Goal: Information Seeking & Learning: Learn about a topic

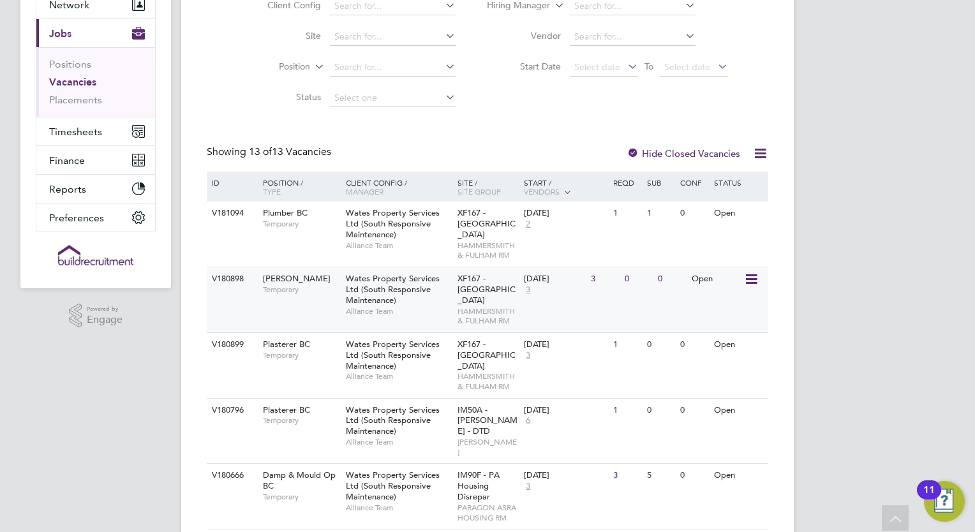
scroll to position [134, 0]
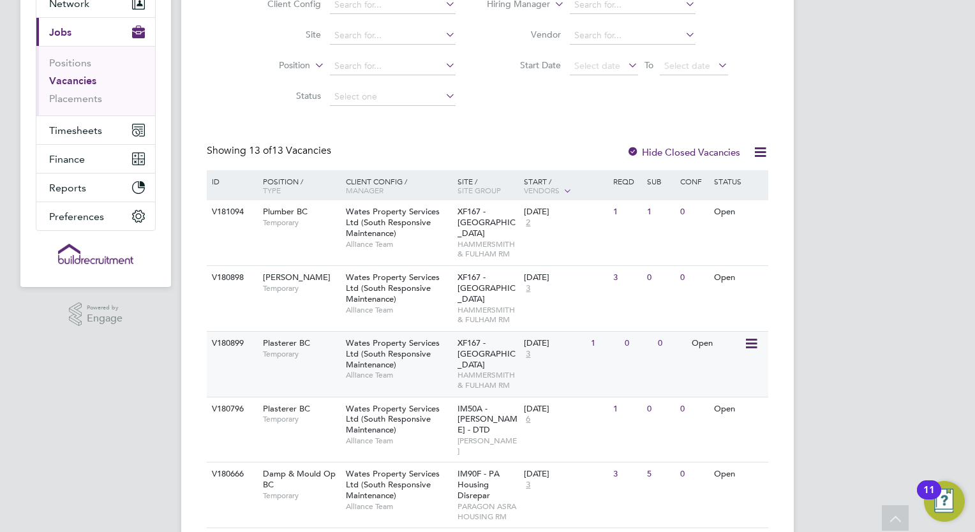
click at [314, 372] on div "V180899 Plasterer BC Temporary Wates Property Services Ltd (South Responsive Ma…" at bounding box center [487, 364] width 561 height 66
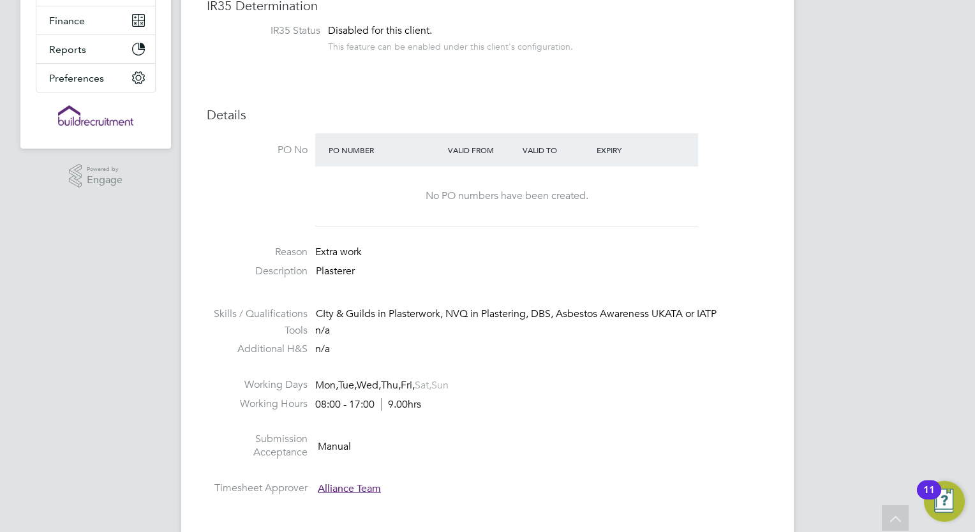
scroll to position [267, 0]
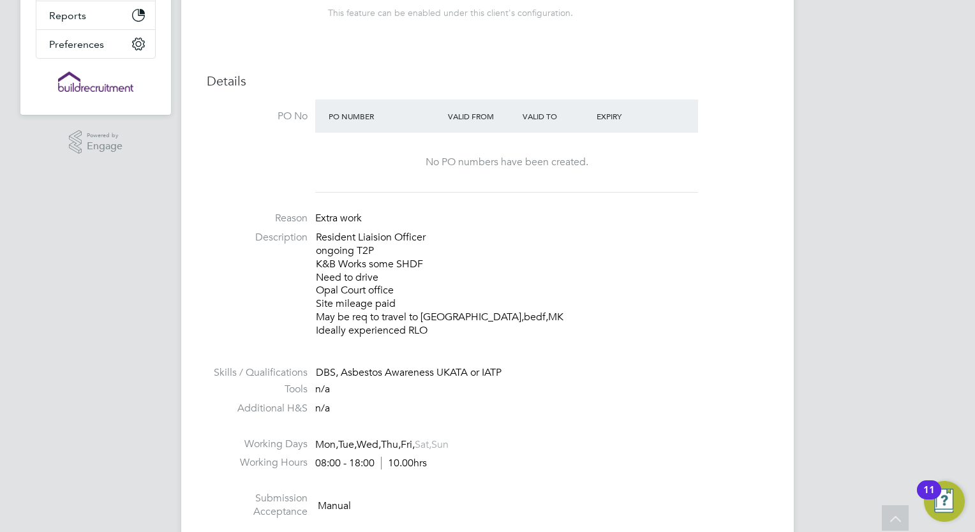
scroll to position [411, 0]
